Goal: Navigation & Orientation: Find specific page/section

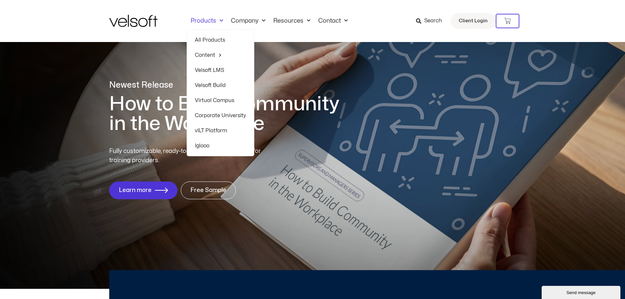
click at [217, 18] on span "Menu" at bounding box center [219, 20] width 7 height 11
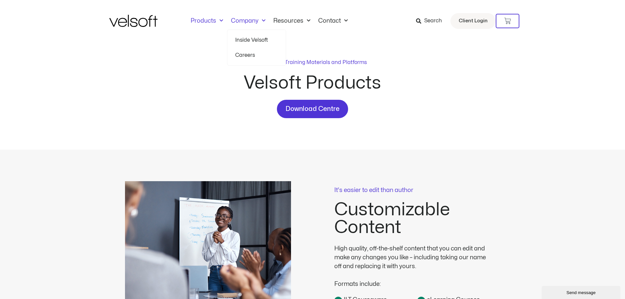
click at [253, 20] on link "Company" at bounding box center [248, 20] width 42 height 7
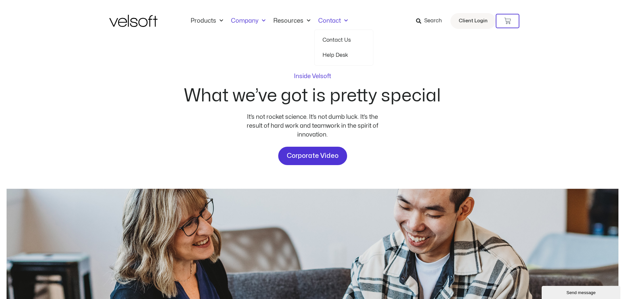
click at [345, 20] on span "Menu" at bounding box center [344, 20] width 7 height 11
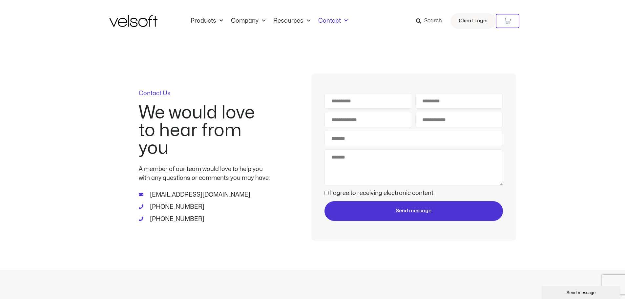
click at [120, 21] on img at bounding box center [133, 21] width 48 height 12
